Goal: Find contact information: Find contact information

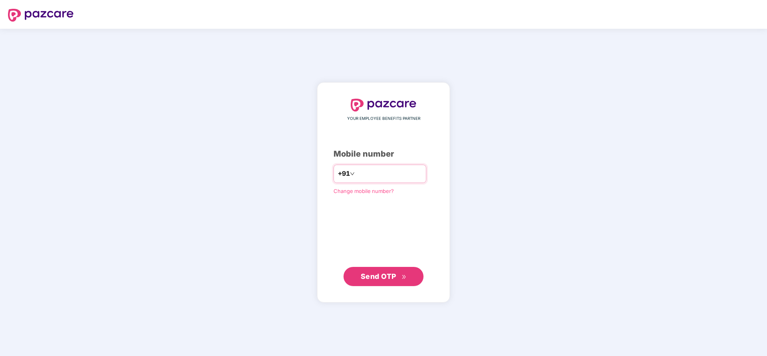
click at [405, 175] on input "number" at bounding box center [389, 174] width 66 height 13
type input "**********"
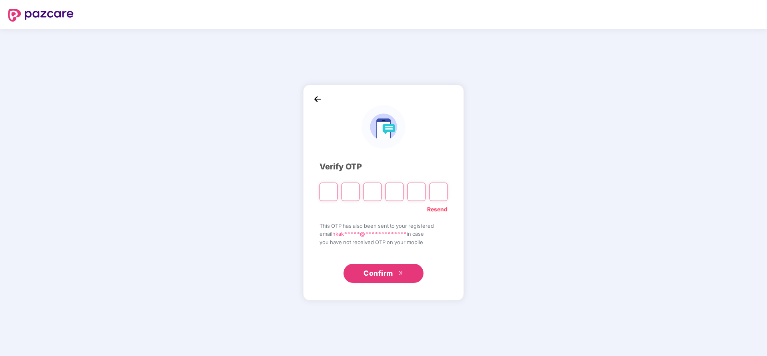
click at [328, 191] on input "Please enter verification code. Digit 1" at bounding box center [328, 192] width 18 height 18
type input "*"
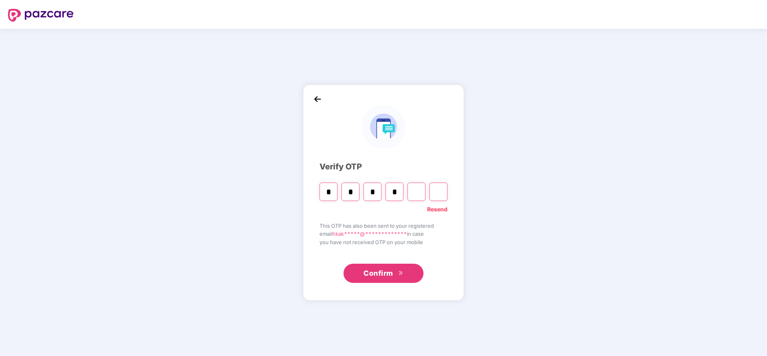
type input "*"
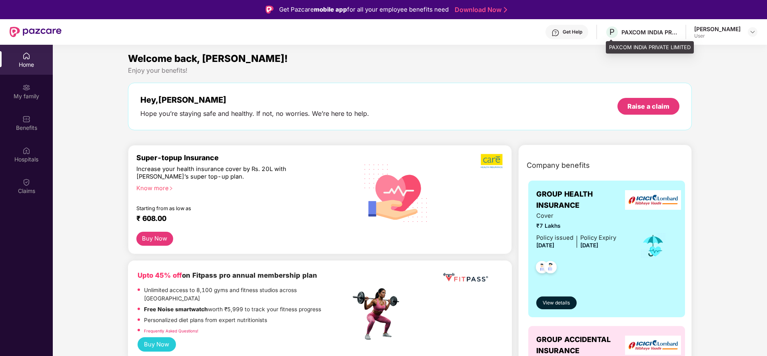
click at [658, 28] on div "PAXCOM INDIA PRIVATE LIMITED" at bounding box center [649, 32] width 56 height 8
click at [724, 29] on div "Harshil Kakadiya" at bounding box center [717, 29] width 46 height 8
click at [752, 30] on img at bounding box center [752, 32] width 6 height 6
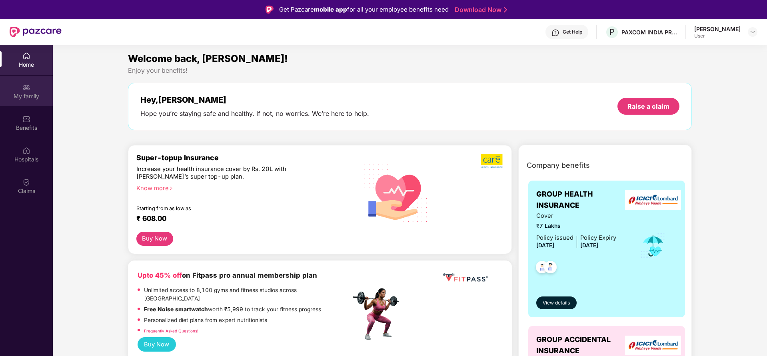
click at [30, 90] on img at bounding box center [26, 88] width 8 height 8
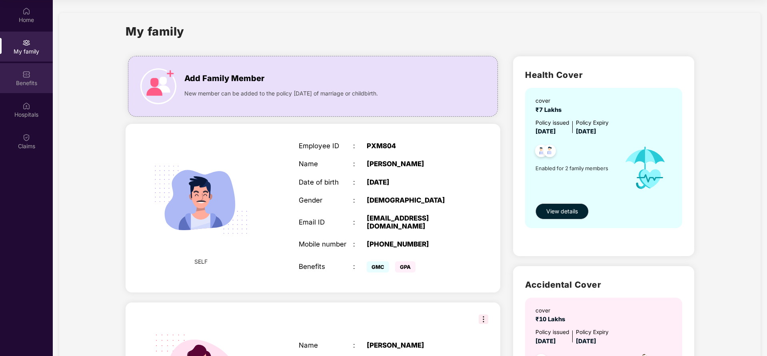
click at [25, 83] on div "Benefits" at bounding box center [26, 83] width 53 height 8
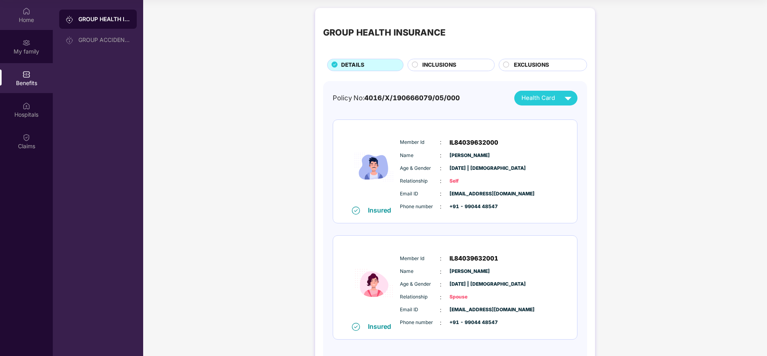
click at [28, 24] on div "Home" at bounding box center [26, 15] width 53 height 30
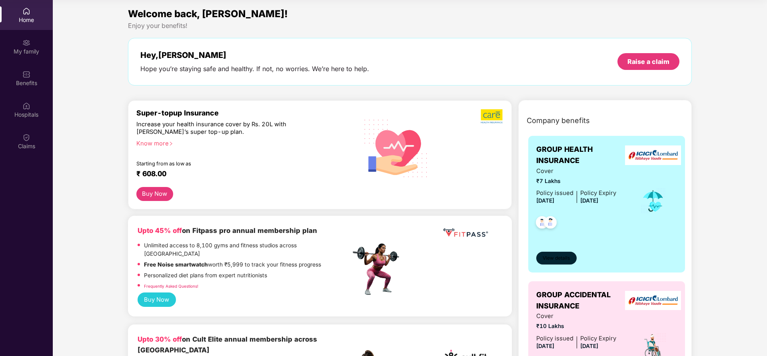
click at [555, 254] on button "View details" at bounding box center [556, 258] width 40 height 13
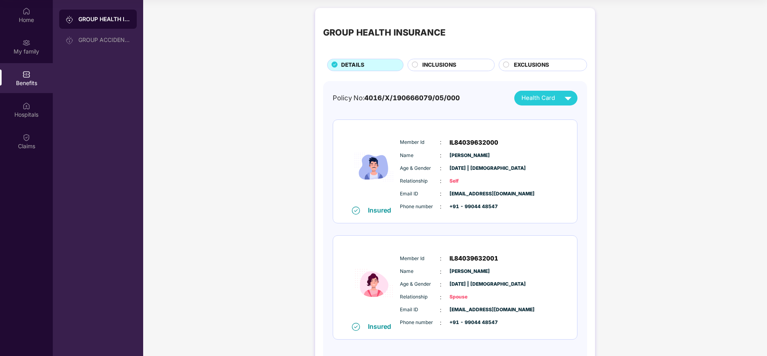
click at [551, 285] on div "Age & Gender : 31 Aug 1998 | Female" at bounding box center [479, 284] width 159 height 9
click at [564, 97] on img at bounding box center [568, 98] width 14 height 14
click at [697, 171] on div "GROUP HEALTH INSURANCE DETAILS INCLUSIONS EXCLUSIONS Policy No: 4016/X/19066607…" at bounding box center [455, 196] width 624 height 385
click at [26, 15] on img at bounding box center [26, 11] width 8 height 8
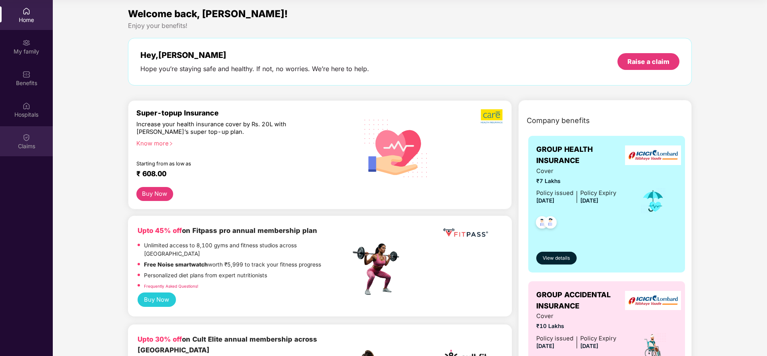
click at [22, 143] on div "Claims" at bounding box center [26, 146] width 53 height 8
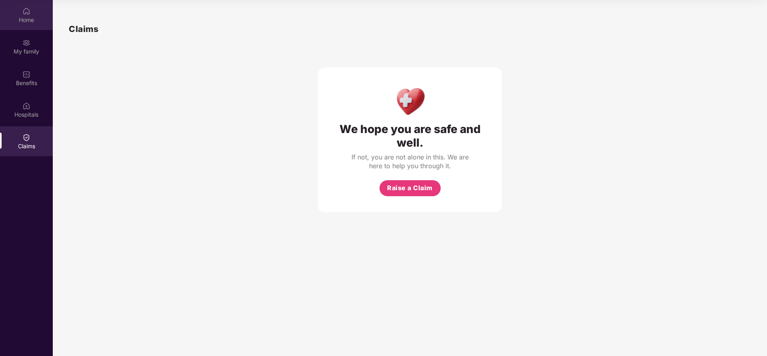
click at [23, 12] on img at bounding box center [26, 11] width 8 height 8
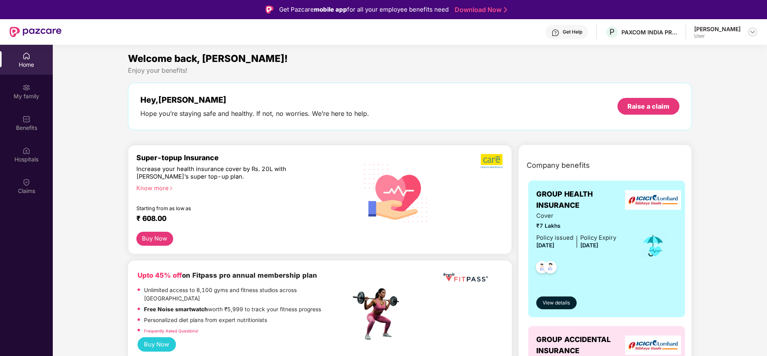
click at [750, 32] on img at bounding box center [752, 32] width 6 height 6
click at [569, 33] on div "Get Help" at bounding box center [573, 32] width 20 height 6
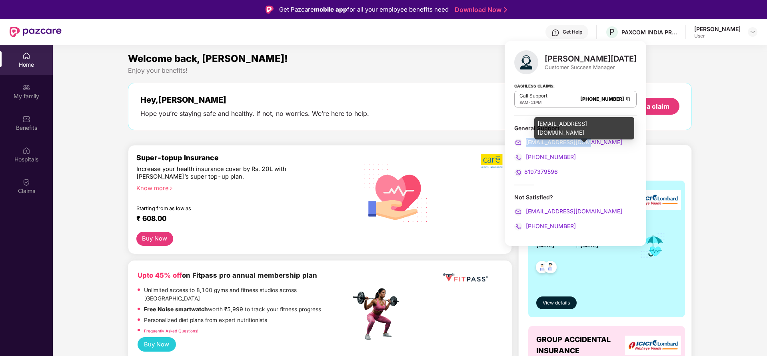
drag, startPoint x: 591, startPoint y: 142, endPoint x: 526, endPoint y: 144, distance: 65.2
click at [526, 144] on div "support@pazcare.com" at bounding box center [575, 142] width 122 height 9
copy span "support@pazcare.com"
click at [476, 72] on div "Enjoy your benefits!" at bounding box center [410, 70] width 564 height 8
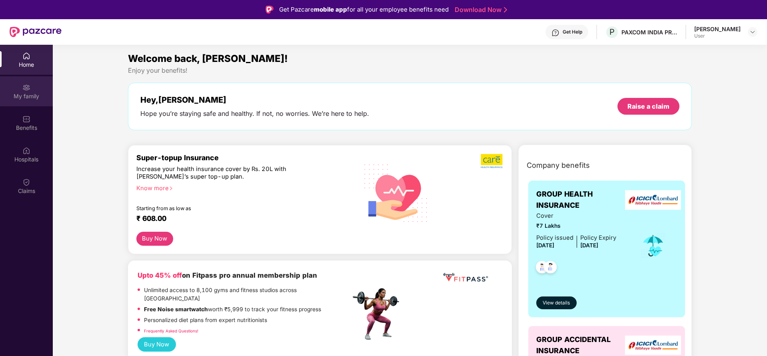
click at [27, 98] on div "My family" at bounding box center [26, 96] width 53 height 8
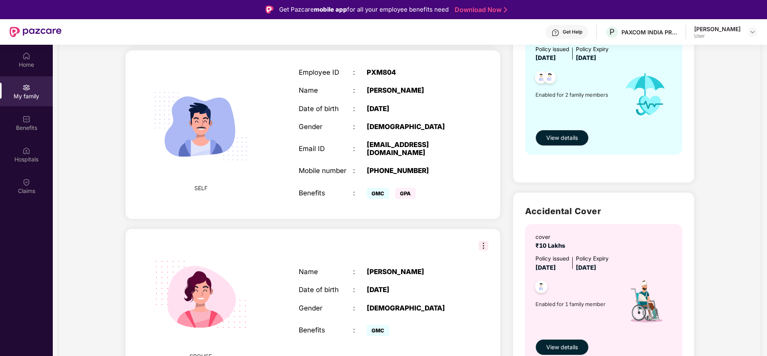
scroll to position [83, 0]
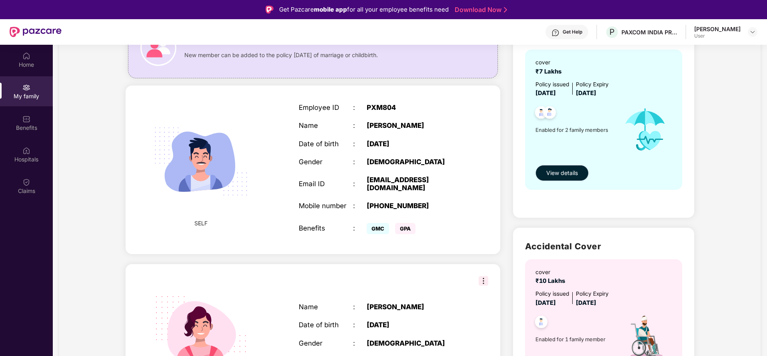
click at [561, 175] on span "View details" at bounding box center [562, 173] width 32 height 9
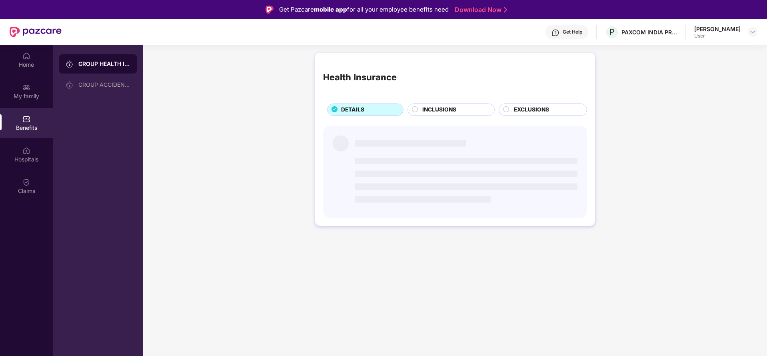
scroll to position [0, 0]
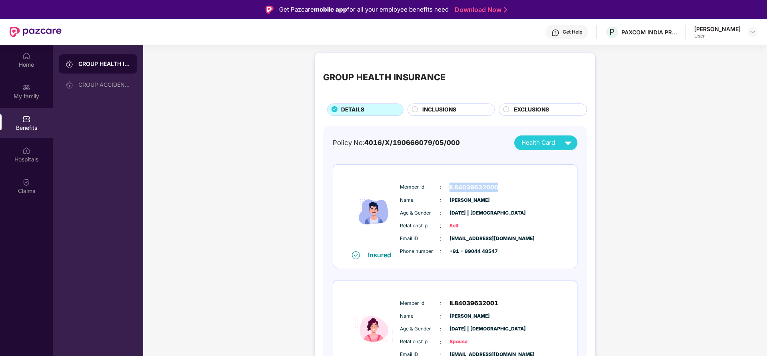
drag, startPoint x: 449, startPoint y: 187, endPoint x: 499, endPoint y: 187, distance: 50.4
click at [499, 187] on div "Member Id : IL84039632000" at bounding box center [479, 188] width 159 height 10
copy span "IL84039632000"
click at [488, 303] on span "IL84039632001" at bounding box center [473, 304] width 49 height 10
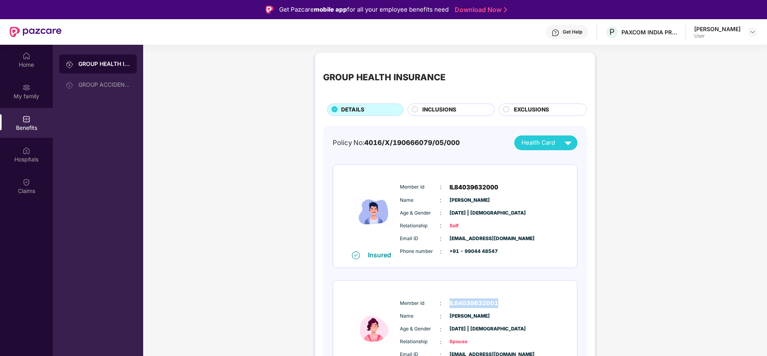
copy span "IL84039632001"
click at [479, 184] on span "IL84039632000" at bounding box center [473, 188] width 49 height 10
copy span "IL84039632000"
